Goal: Navigation & Orientation: Find specific page/section

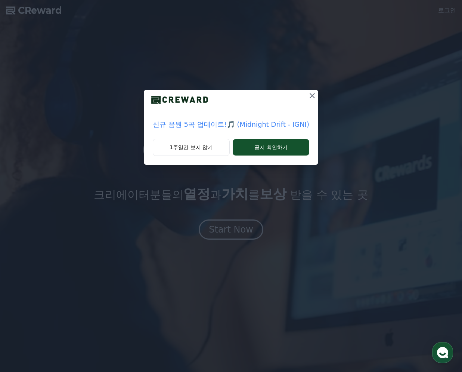
click at [308, 98] on icon at bounding box center [312, 95] width 9 height 9
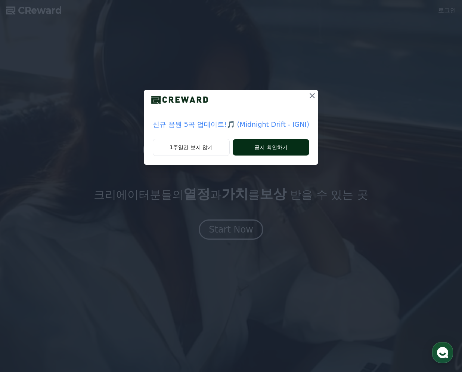
click at [259, 149] on button "공지 확인하기" at bounding box center [271, 147] width 77 height 16
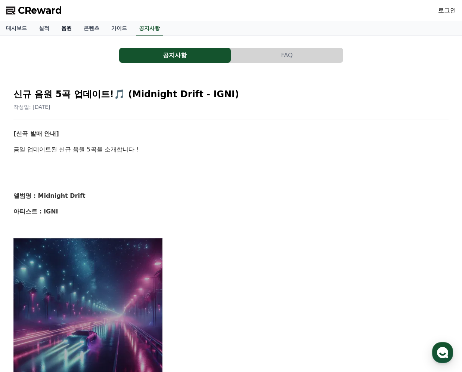
click at [61, 28] on link "음원" at bounding box center [66, 28] width 22 height 14
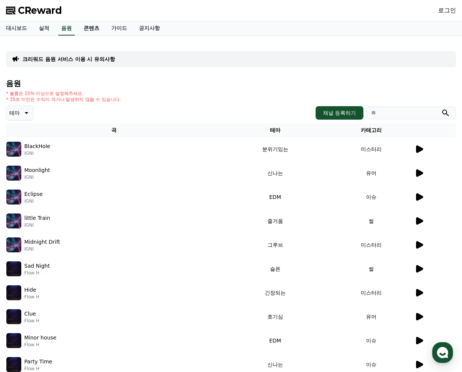
click at [81, 29] on link "콘텐츠" at bounding box center [92, 28] width 28 height 14
